Goal: Task Accomplishment & Management: Use online tool/utility

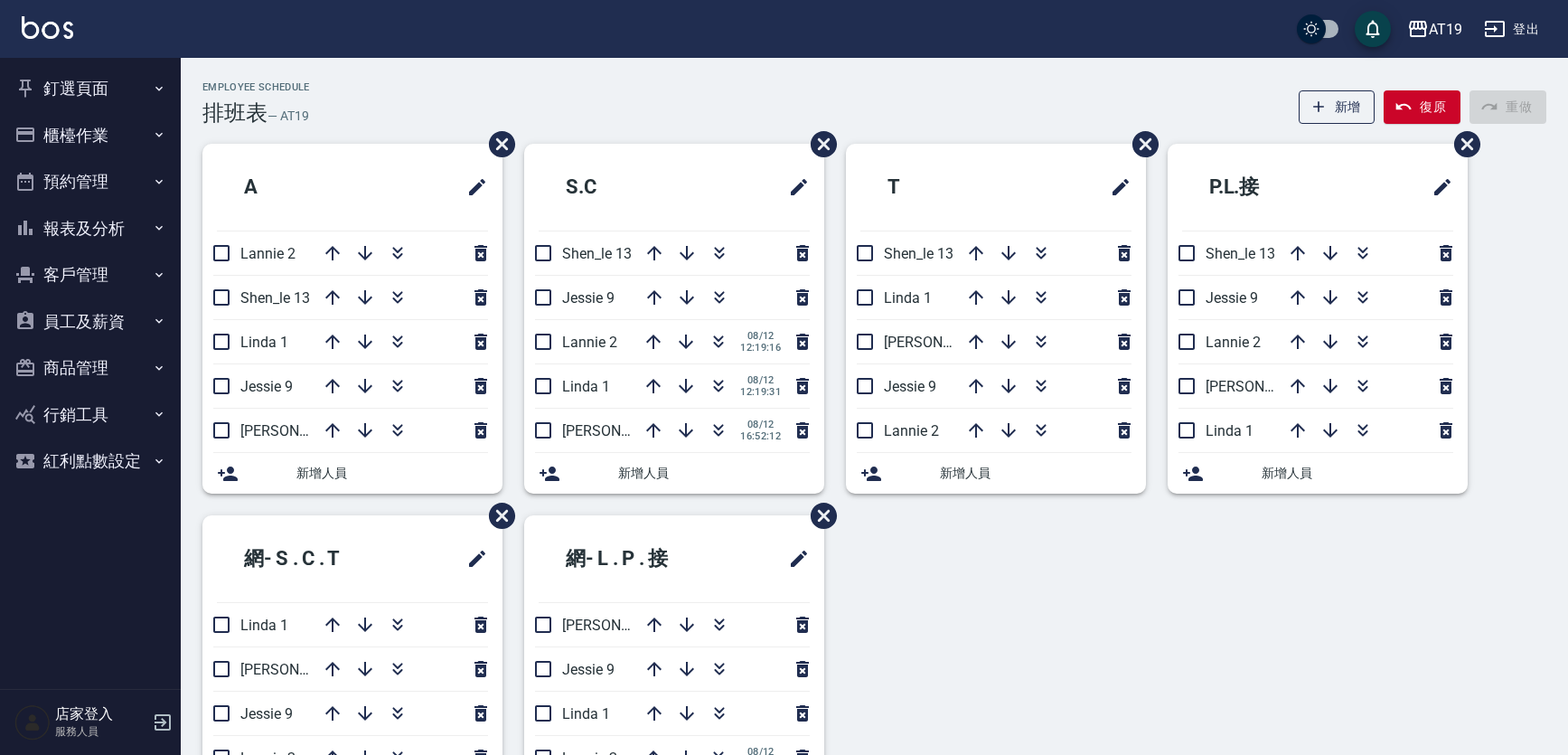
scroll to position [92, 0]
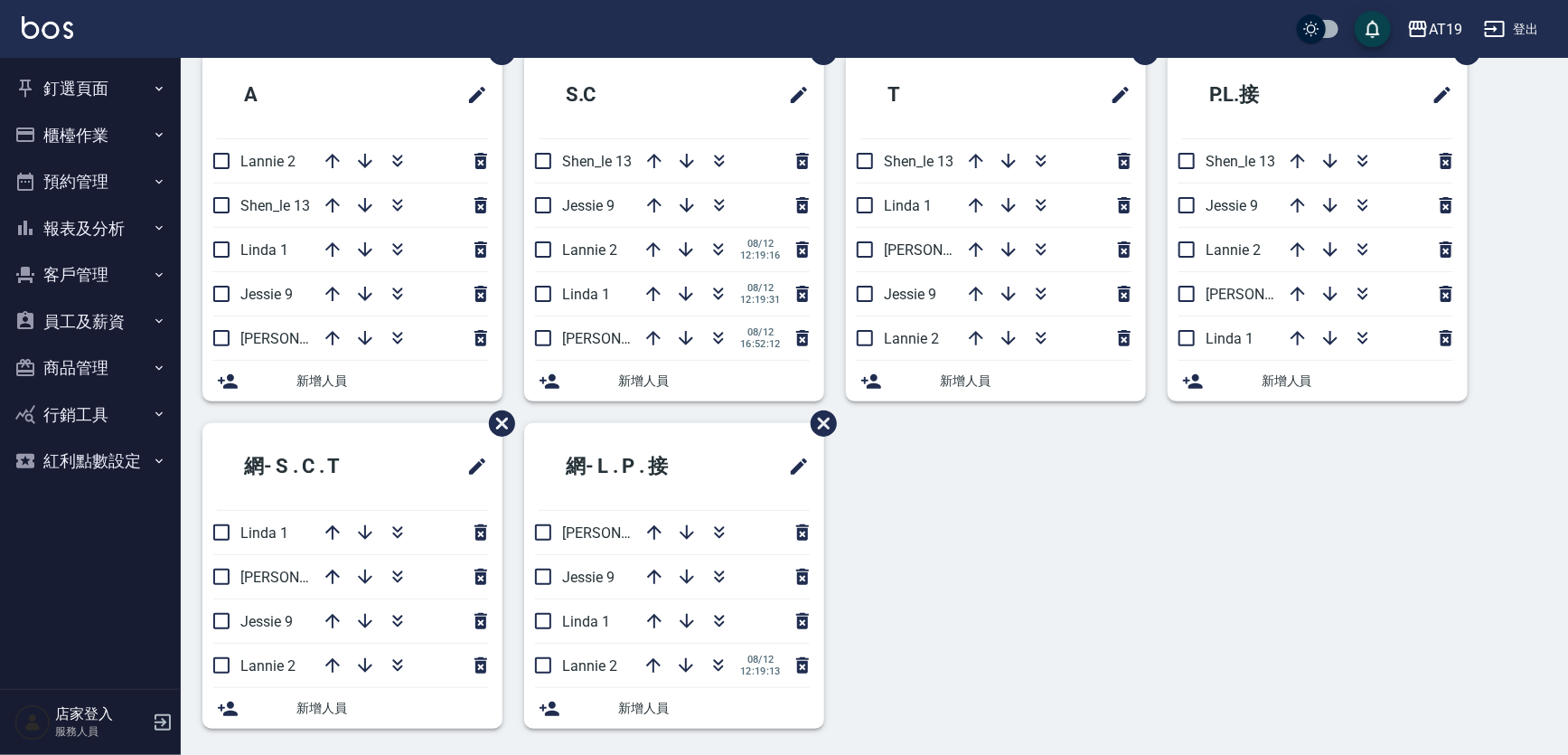
click at [98, 84] on button "釘選頁面" at bounding box center [90, 88] width 166 height 47
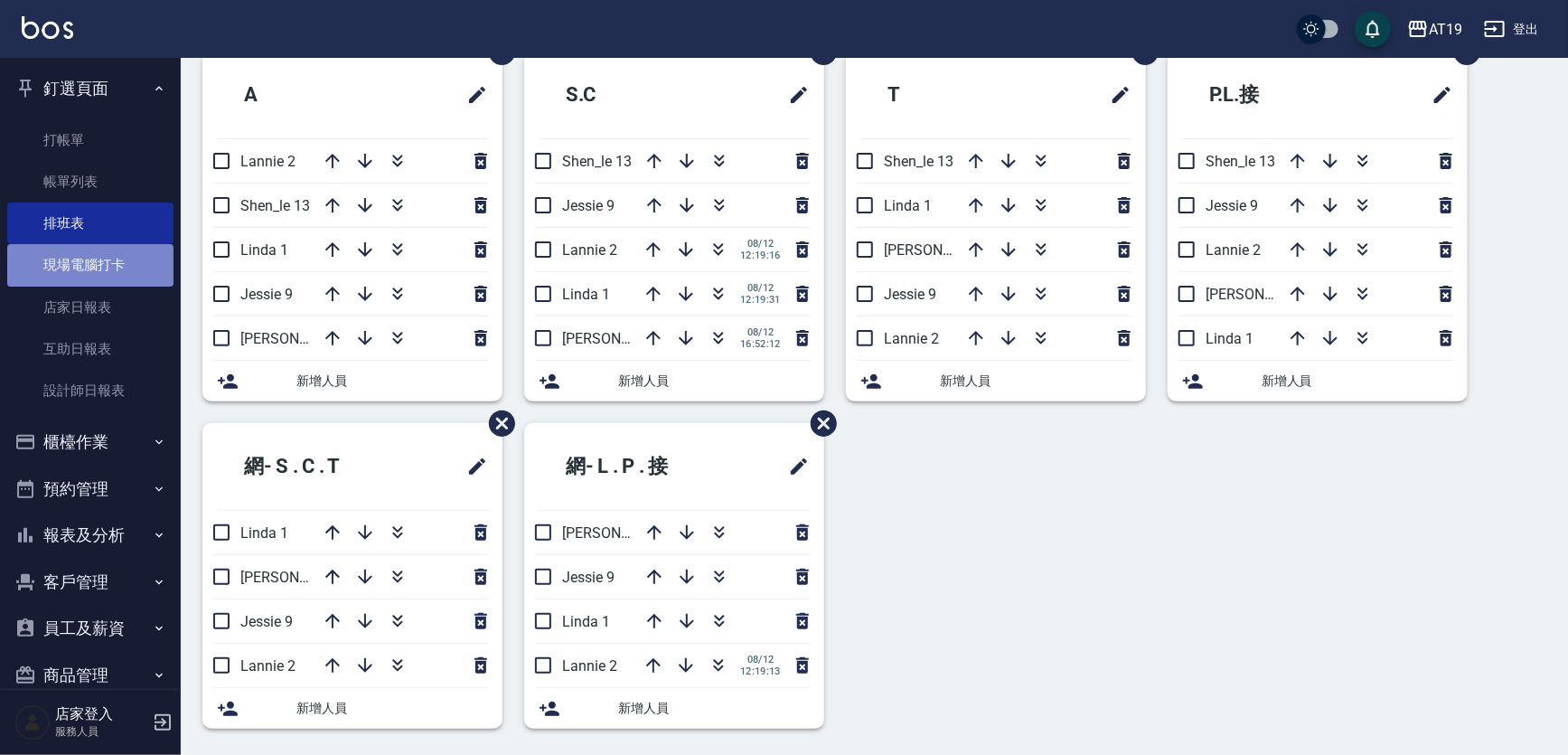
click at [117, 264] on link "現場電腦打卡" at bounding box center [90, 264] width 166 height 41
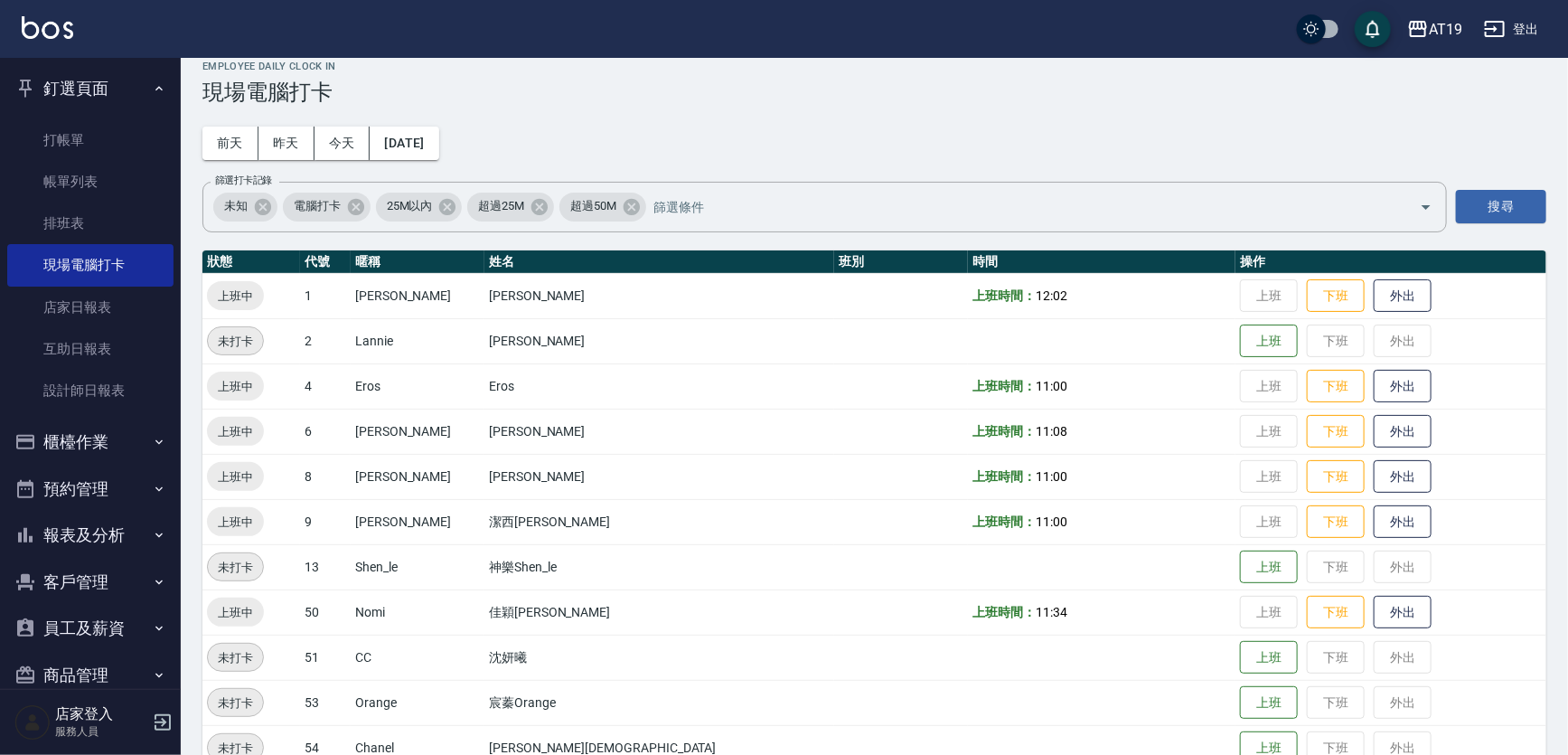
scroll to position [55, 0]
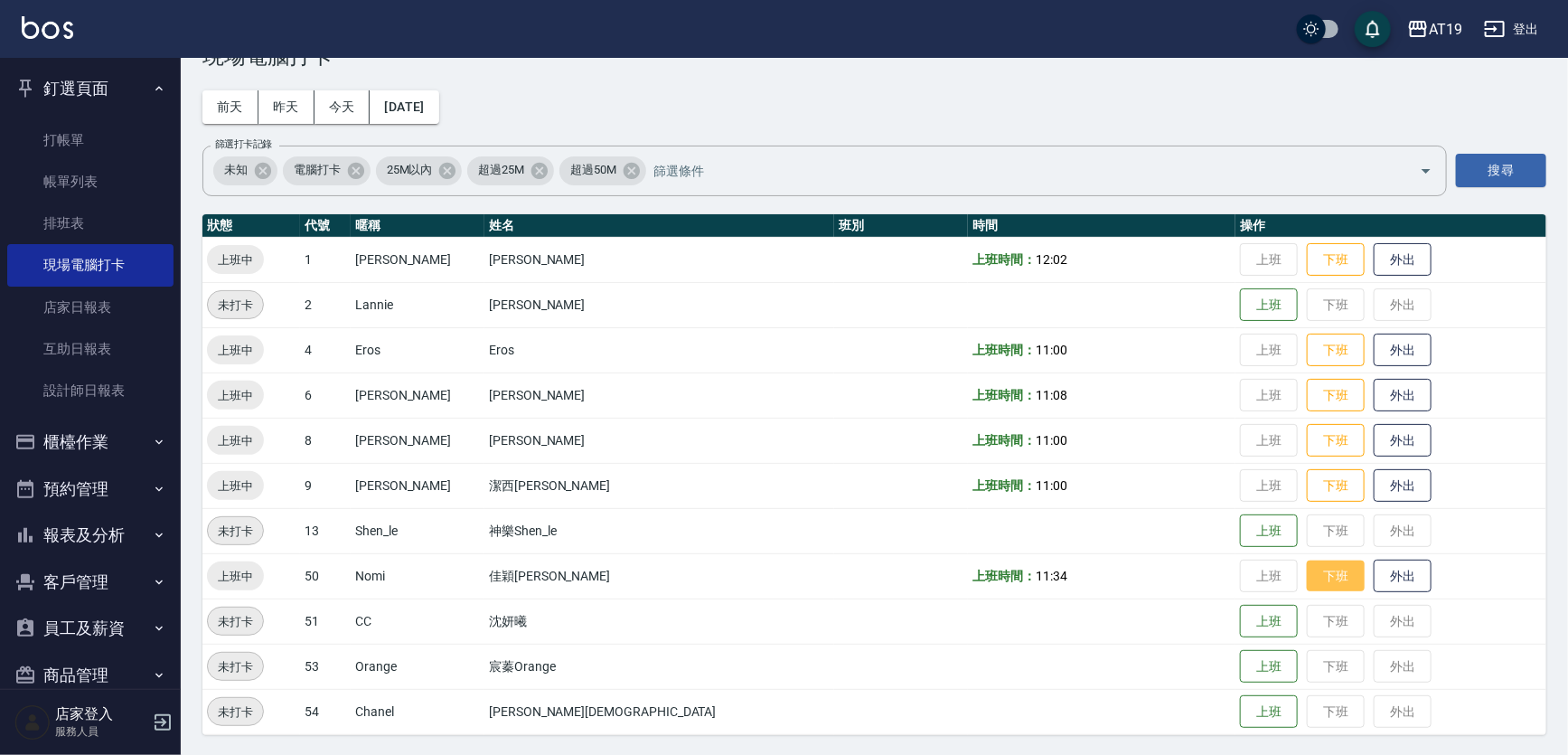
click at [1307, 573] on button "下班" at bounding box center [1336, 576] width 58 height 32
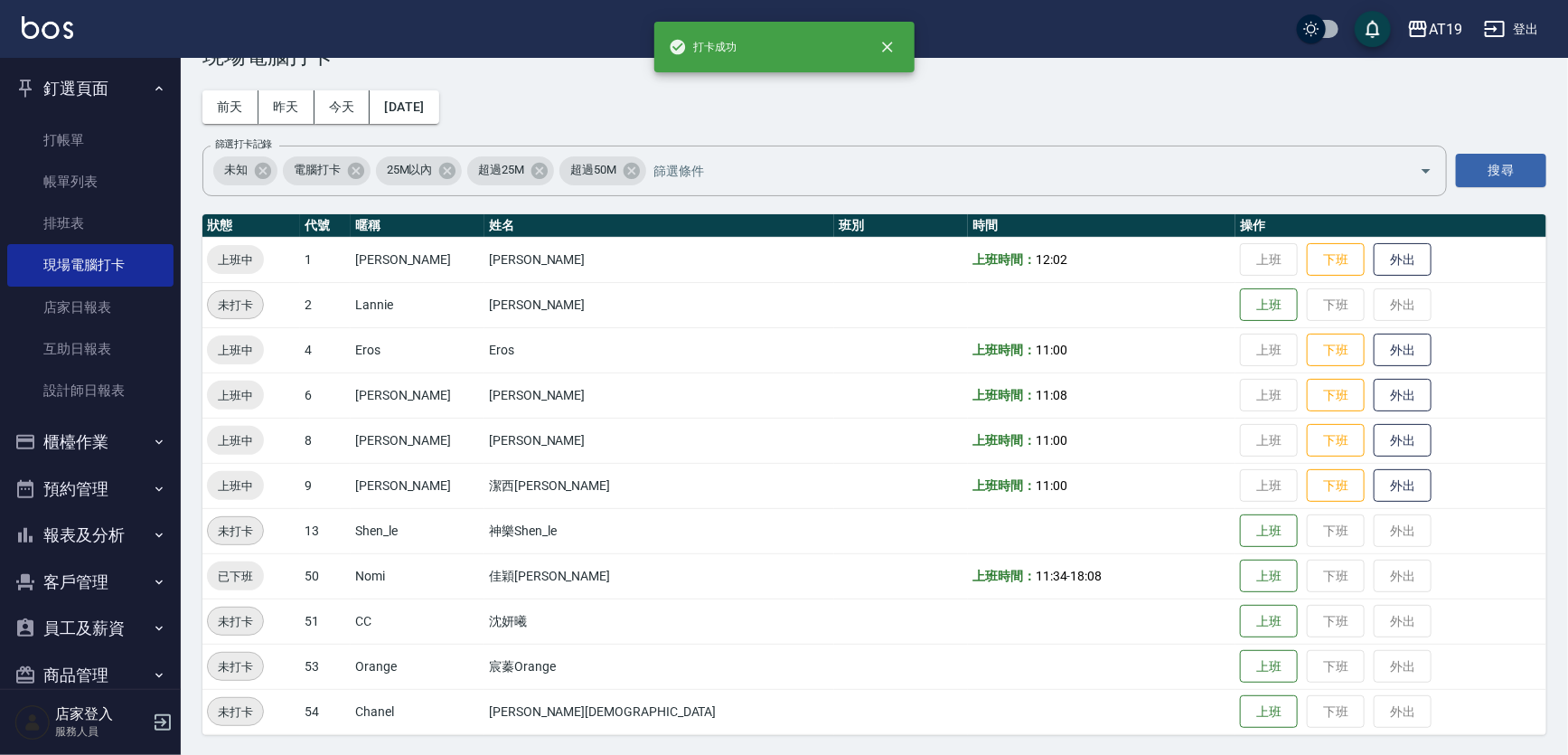
scroll to position [0, 0]
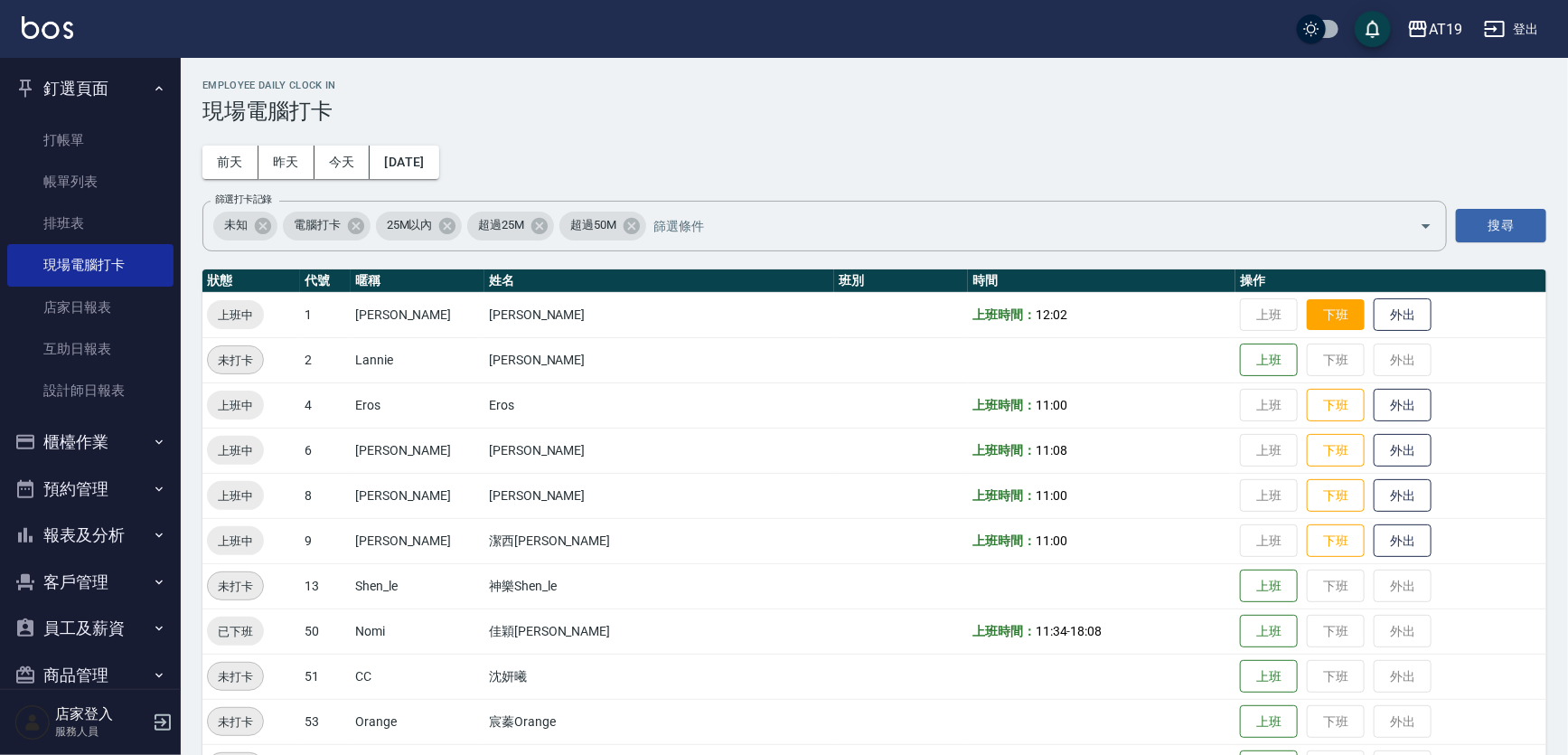
click at [1307, 318] on button "下班" at bounding box center [1336, 315] width 58 height 32
drag, startPoint x: 1164, startPoint y: 320, endPoint x: 1184, endPoint y: 316, distance: 20.4
click at [1240, 318] on button "上班" at bounding box center [1269, 315] width 58 height 32
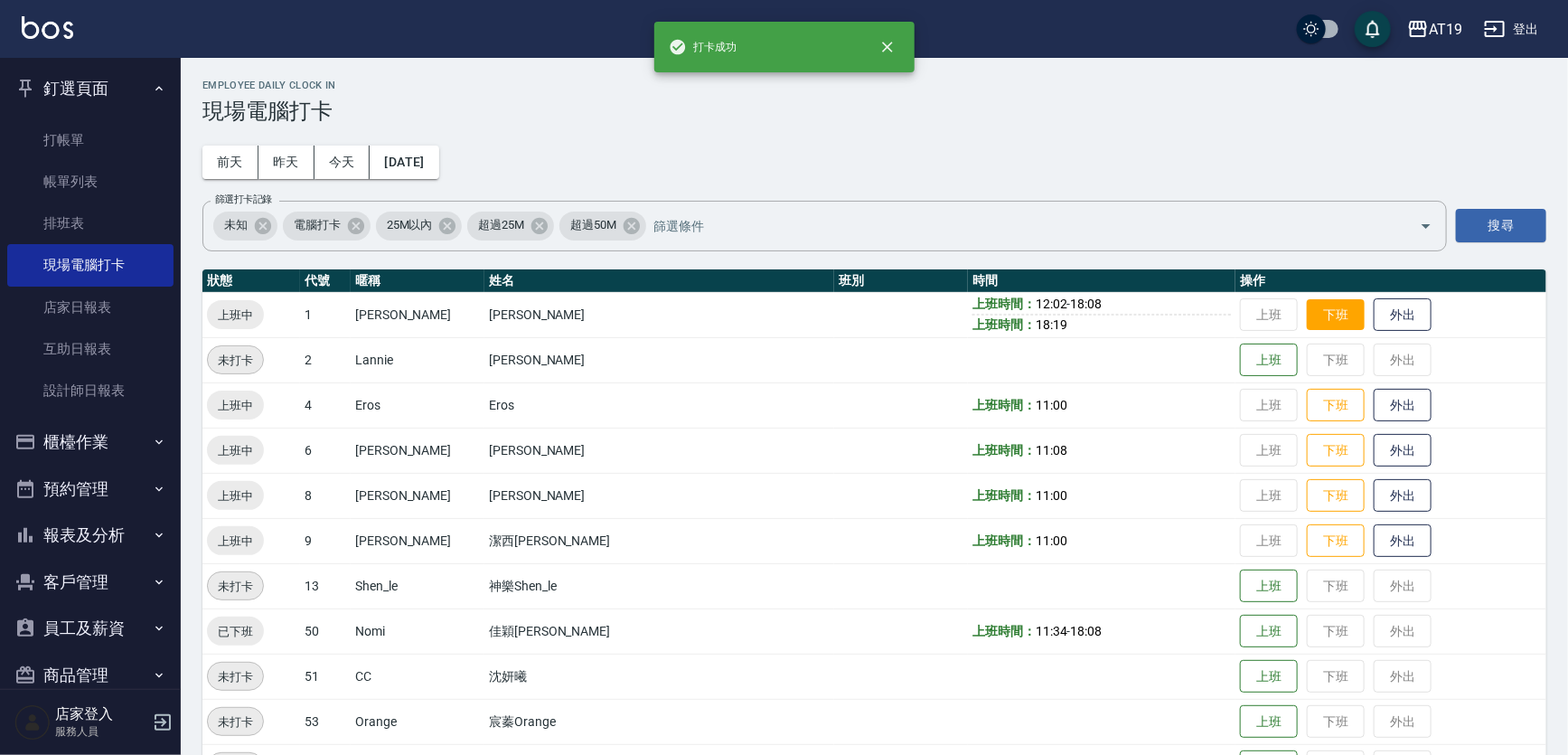
click at [1307, 312] on button "下班" at bounding box center [1336, 315] width 58 height 32
